Goal: Information Seeking & Learning: Learn about a topic

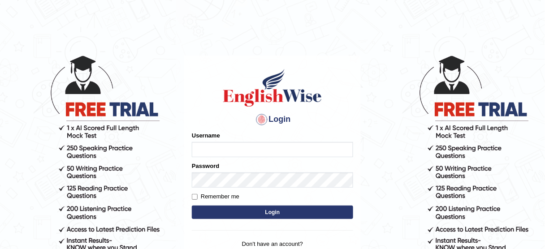
type input "jcaugustoo"
click at [325, 212] on button "Login" at bounding box center [272, 212] width 161 height 13
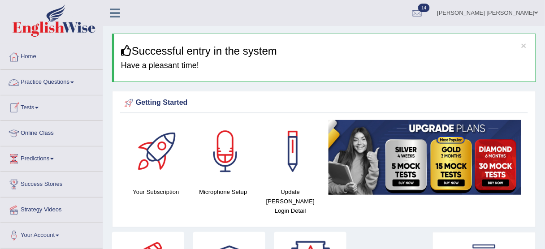
click at [36, 111] on link "Tests" at bounding box center [51, 106] width 102 height 22
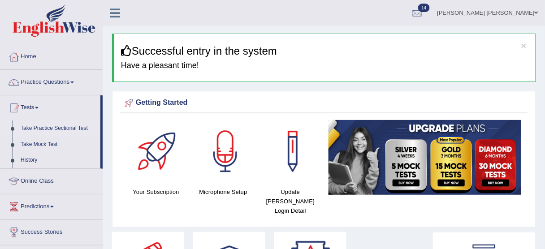
click at [47, 130] on link "Take Practice Sectional Test" at bounding box center [59, 129] width 84 height 16
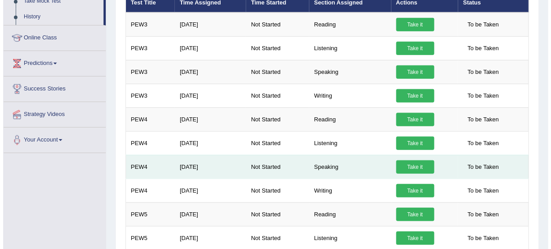
scroll to position [108, 0]
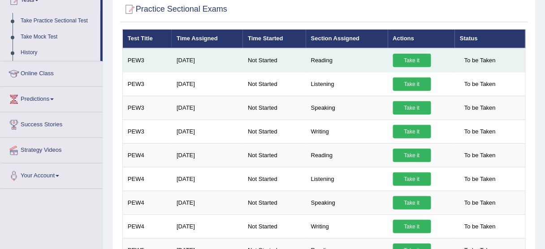
click at [404, 61] on link "Take it" at bounding box center [412, 60] width 38 height 13
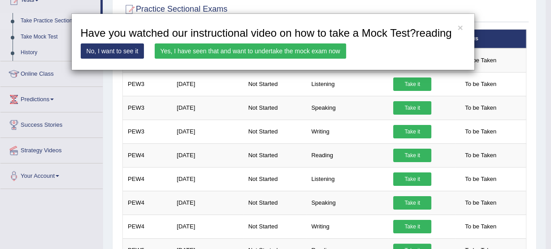
click at [253, 45] on link "Yes, I have seen that and want to undertake the mock exam now" at bounding box center [250, 50] width 191 height 15
click at [252, 52] on link "Yes, I have seen that and want to undertake the mock exam now" at bounding box center [250, 50] width 191 height 15
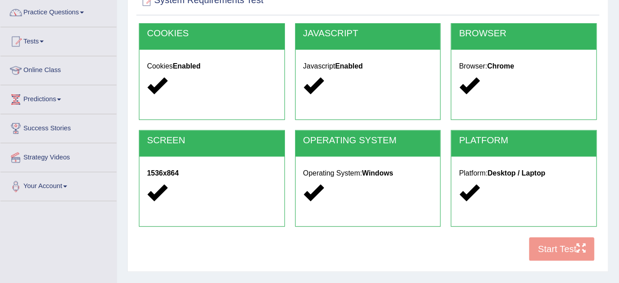
scroll to position [72, 0]
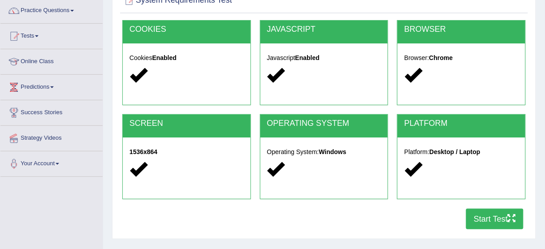
click at [472, 214] on button "Start Test" at bounding box center [494, 219] width 57 height 21
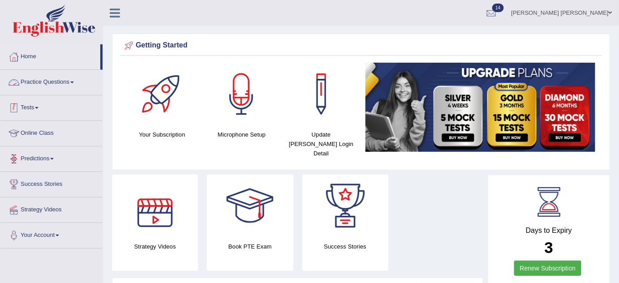
click at [38, 100] on link "Tests" at bounding box center [51, 106] width 102 height 22
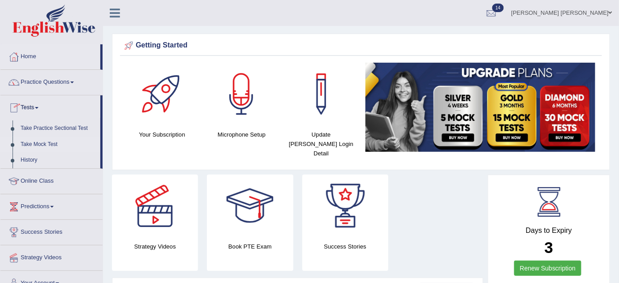
click at [43, 141] on link "Take Mock Test" at bounding box center [59, 145] width 84 height 16
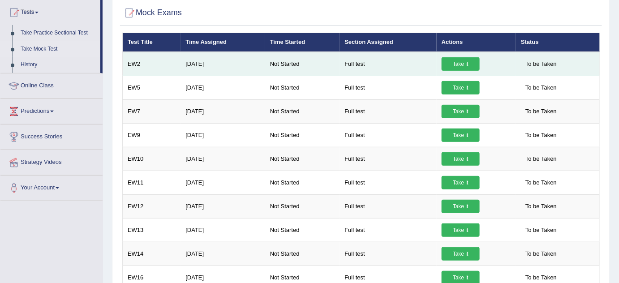
scroll to position [81, 0]
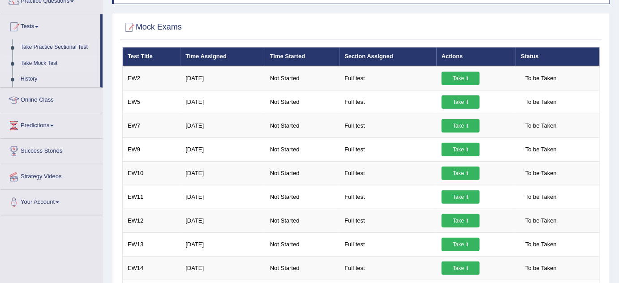
click at [55, 56] on link "Take Mock Test" at bounding box center [59, 64] width 84 height 16
click at [68, 62] on link "Online Class" at bounding box center [51, 73] width 102 height 22
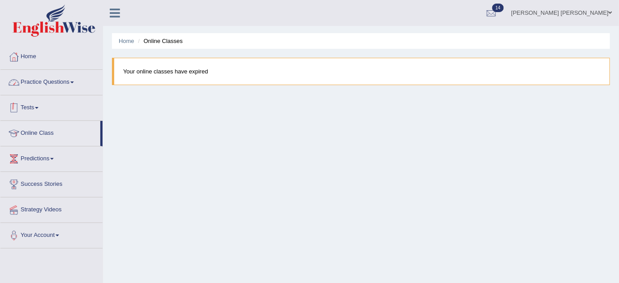
click at [51, 77] on link "Practice Questions" at bounding box center [51, 81] width 102 height 22
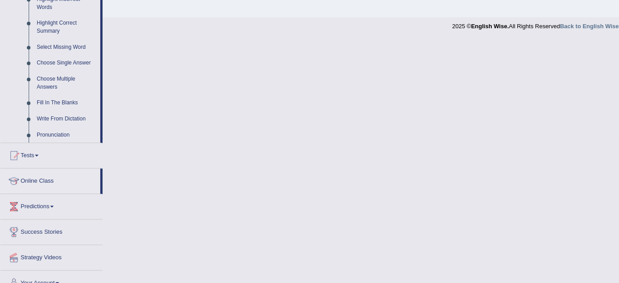
scroll to position [443, 0]
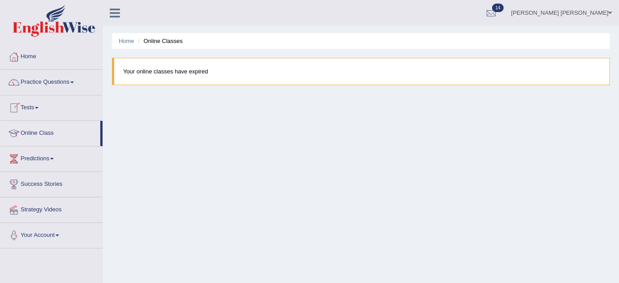
click at [39, 107] on span at bounding box center [37, 108] width 4 height 2
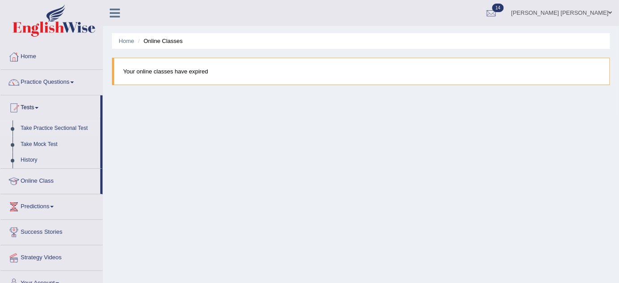
click at [44, 130] on link "Take Practice Sectional Test" at bounding box center [59, 129] width 84 height 16
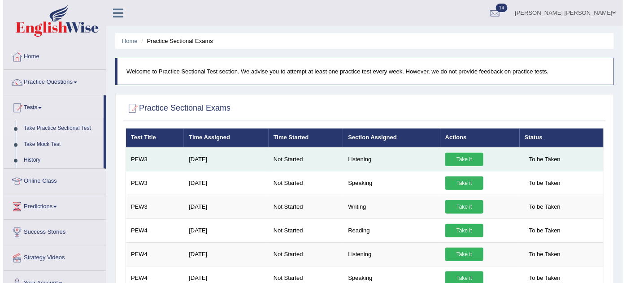
scroll to position [40, 0]
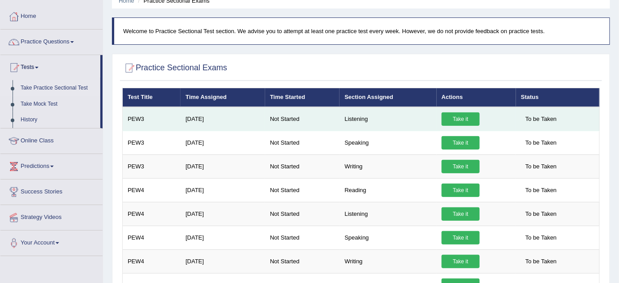
click at [467, 111] on td "Take it" at bounding box center [476, 119] width 79 height 24
click at [456, 117] on link "Take it" at bounding box center [461, 118] width 38 height 13
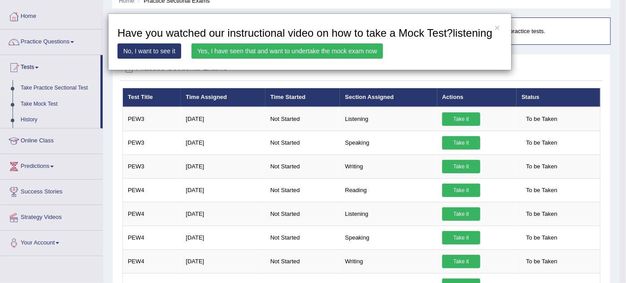
click at [258, 53] on link "Yes, I have seen that and want to undertake the mock exam now" at bounding box center [286, 50] width 191 height 15
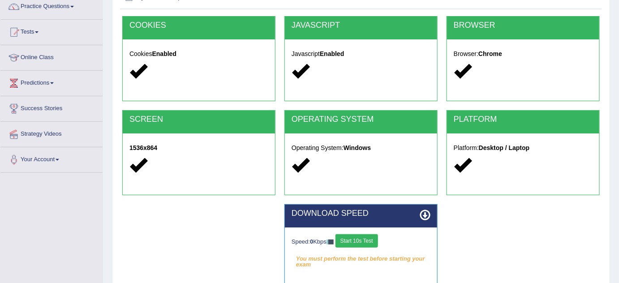
scroll to position [163, 0]
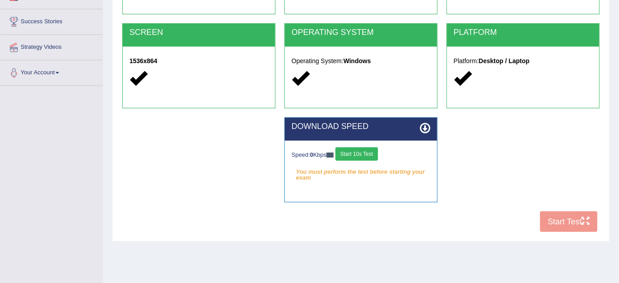
click at [353, 152] on button "Start 10s Test" at bounding box center [357, 153] width 43 height 13
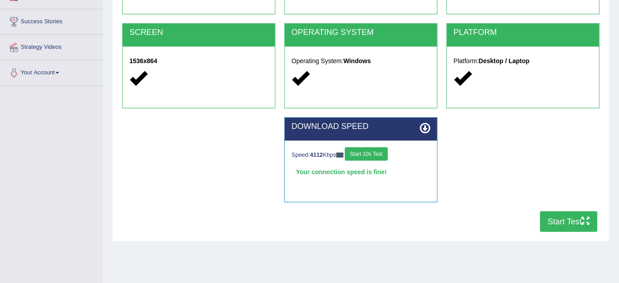
click at [571, 228] on button "Start Test" at bounding box center [569, 222] width 57 height 21
